Goal: Transaction & Acquisition: Purchase product/service

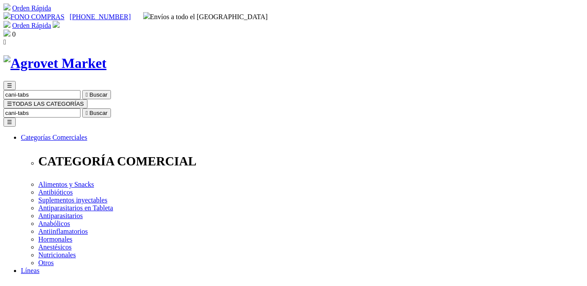
click at [12, 101] on span "☰" at bounding box center [9, 104] width 5 height 7
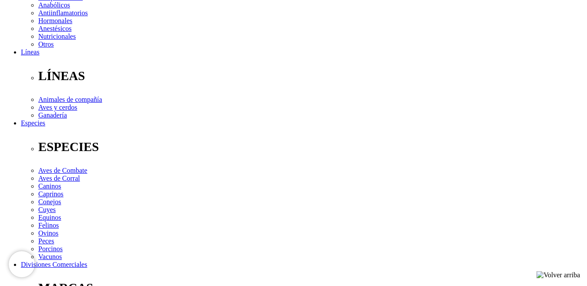
scroll to position [251, 0]
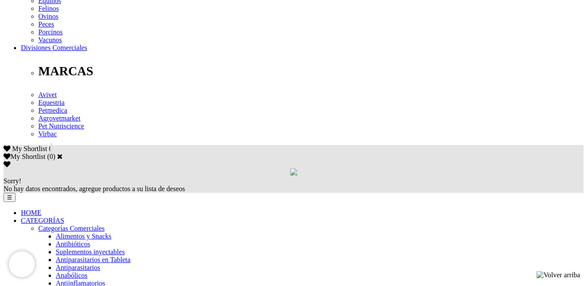
scroll to position [479, 0]
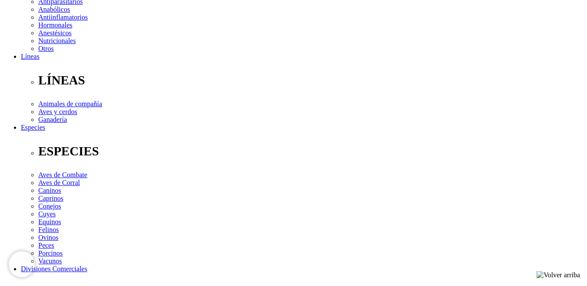
scroll to position [261, 0]
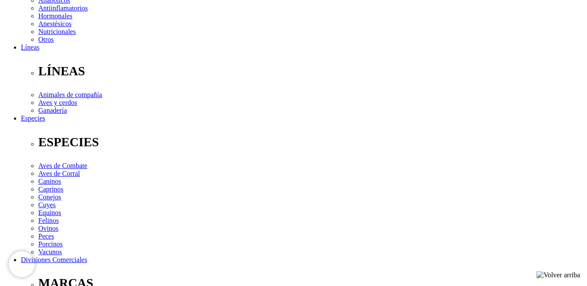
scroll to position [218, 0]
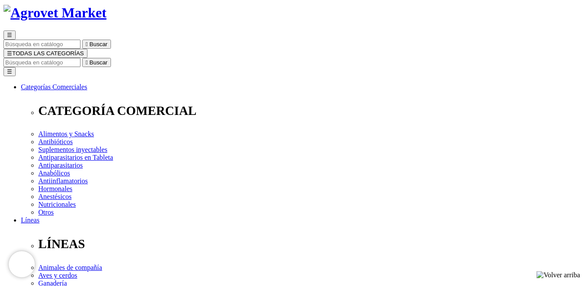
scroll to position [44, 0]
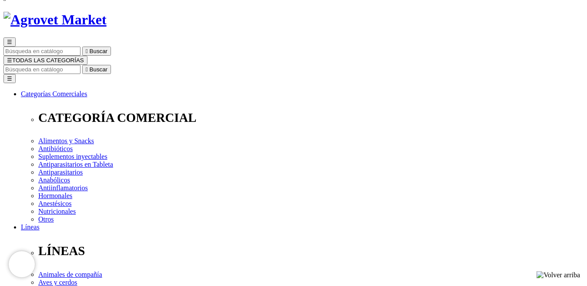
select select "385"
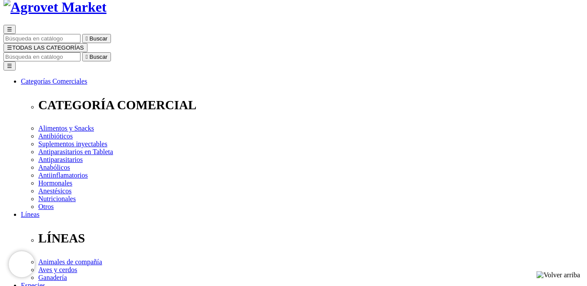
scroll to position [44, 0]
